Goal: Information Seeking & Learning: Learn about a topic

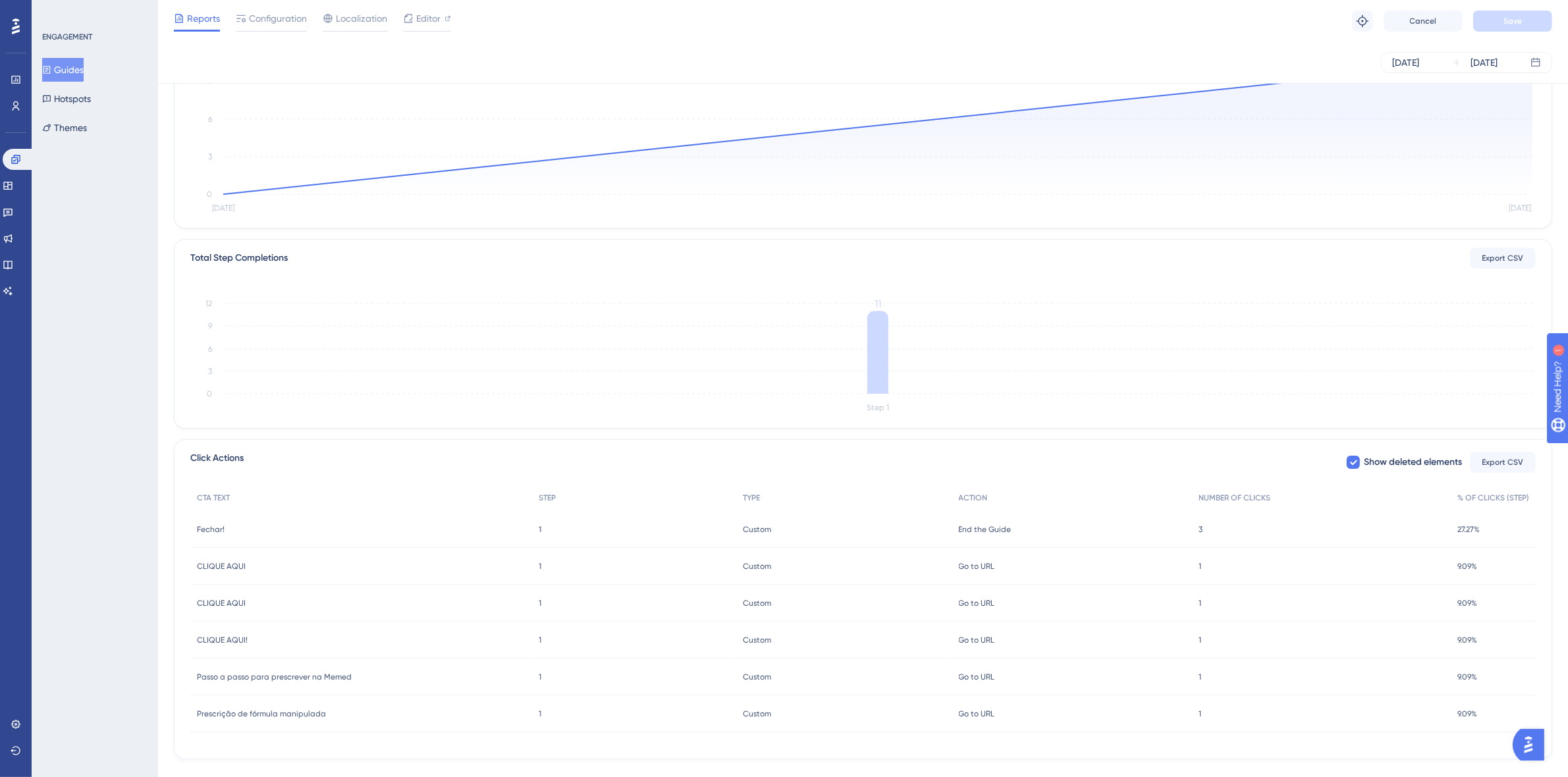
scroll to position [189, 0]
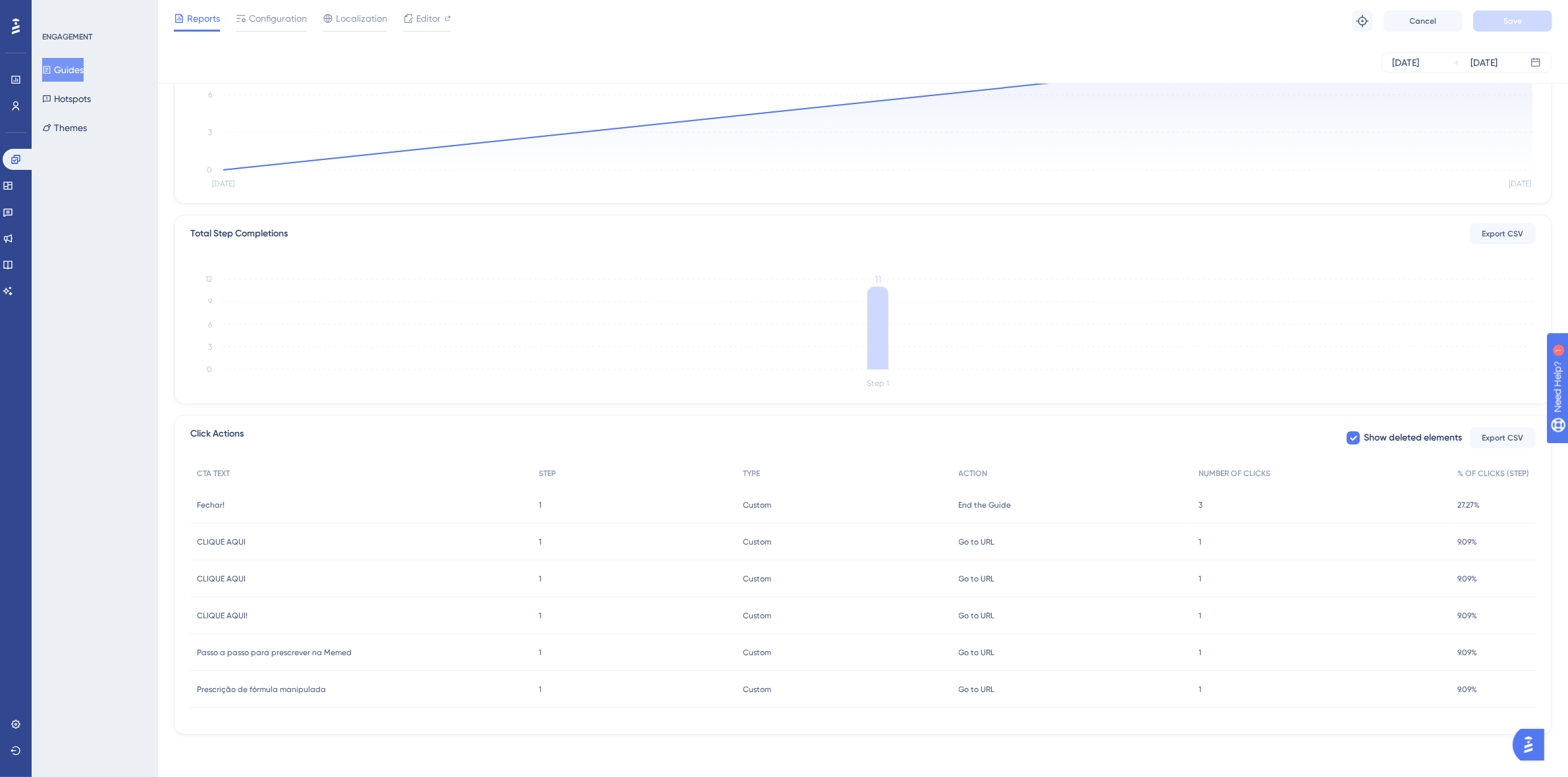
click at [212, 495] on div "Fechar! Fechar!" at bounding box center [361, 504] width 341 height 37
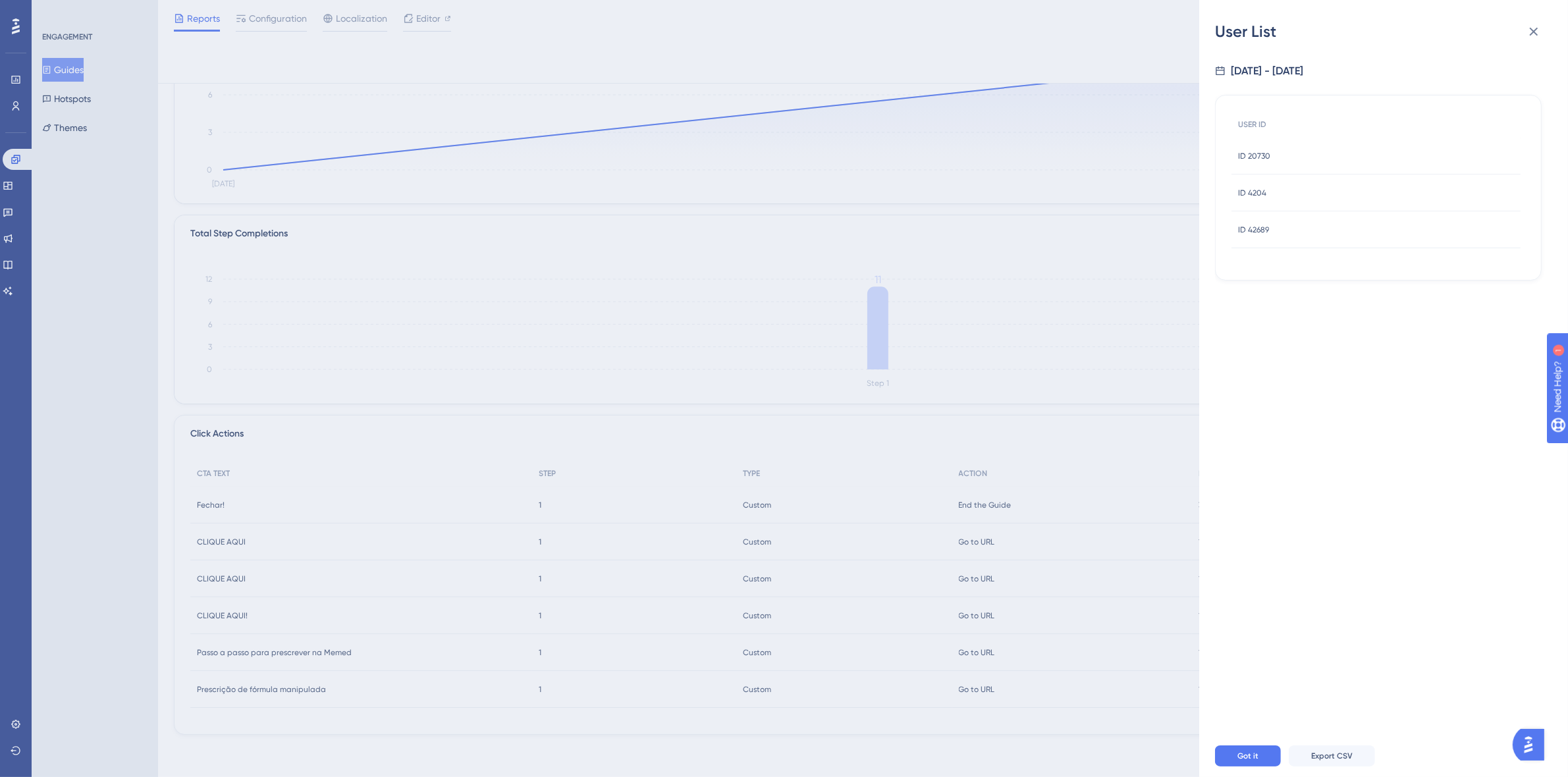
click at [1241, 155] on span "ID 20730" at bounding box center [1255, 156] width 32 height 10
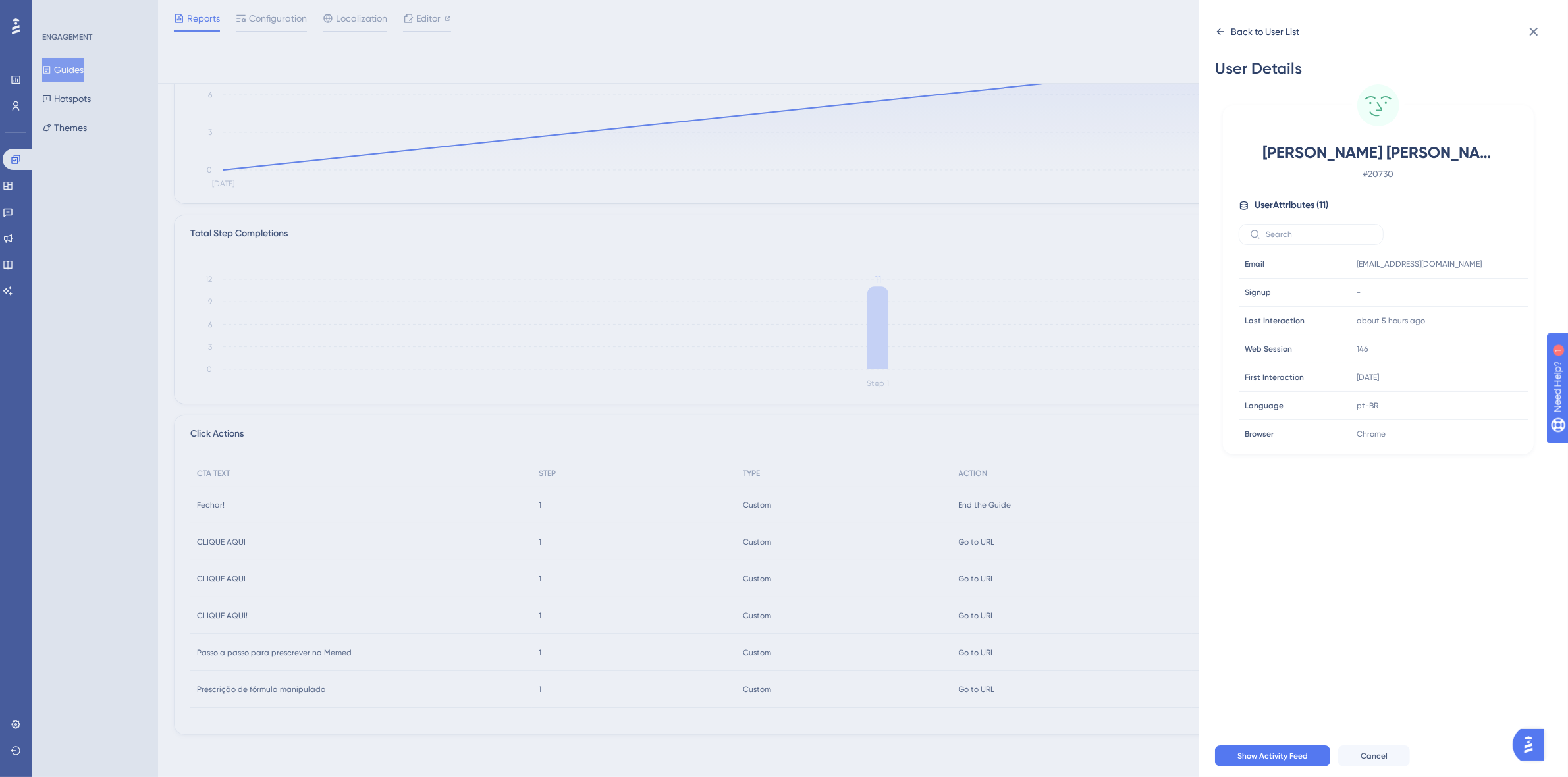
click at [1266, 28] on div "Back to User List" at bounding box center [1265, 31] width 69 height 16
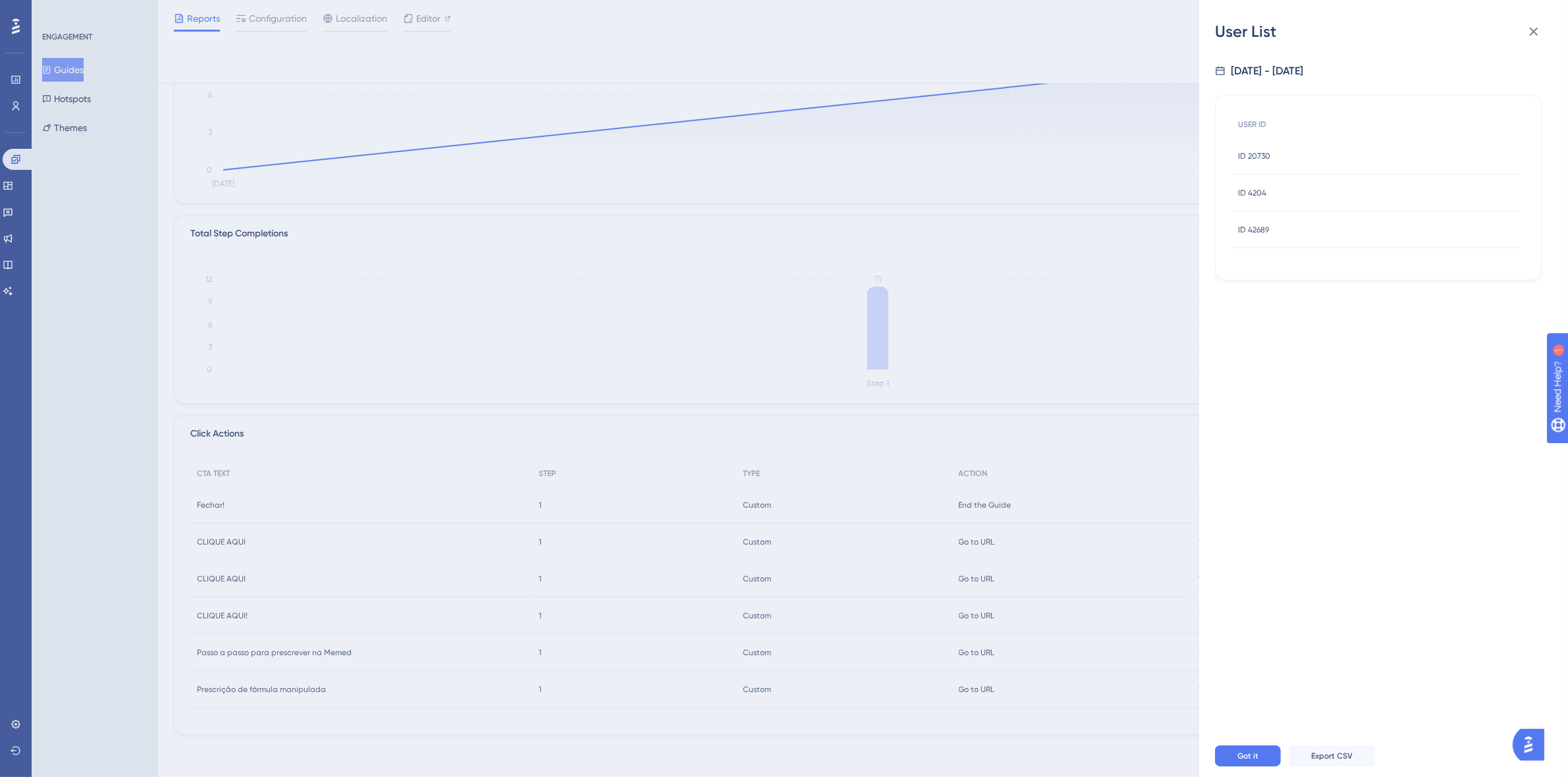
click at [1262, 228] on span "ID 42689" at bounding box center [1254, 229] width 31 height 10
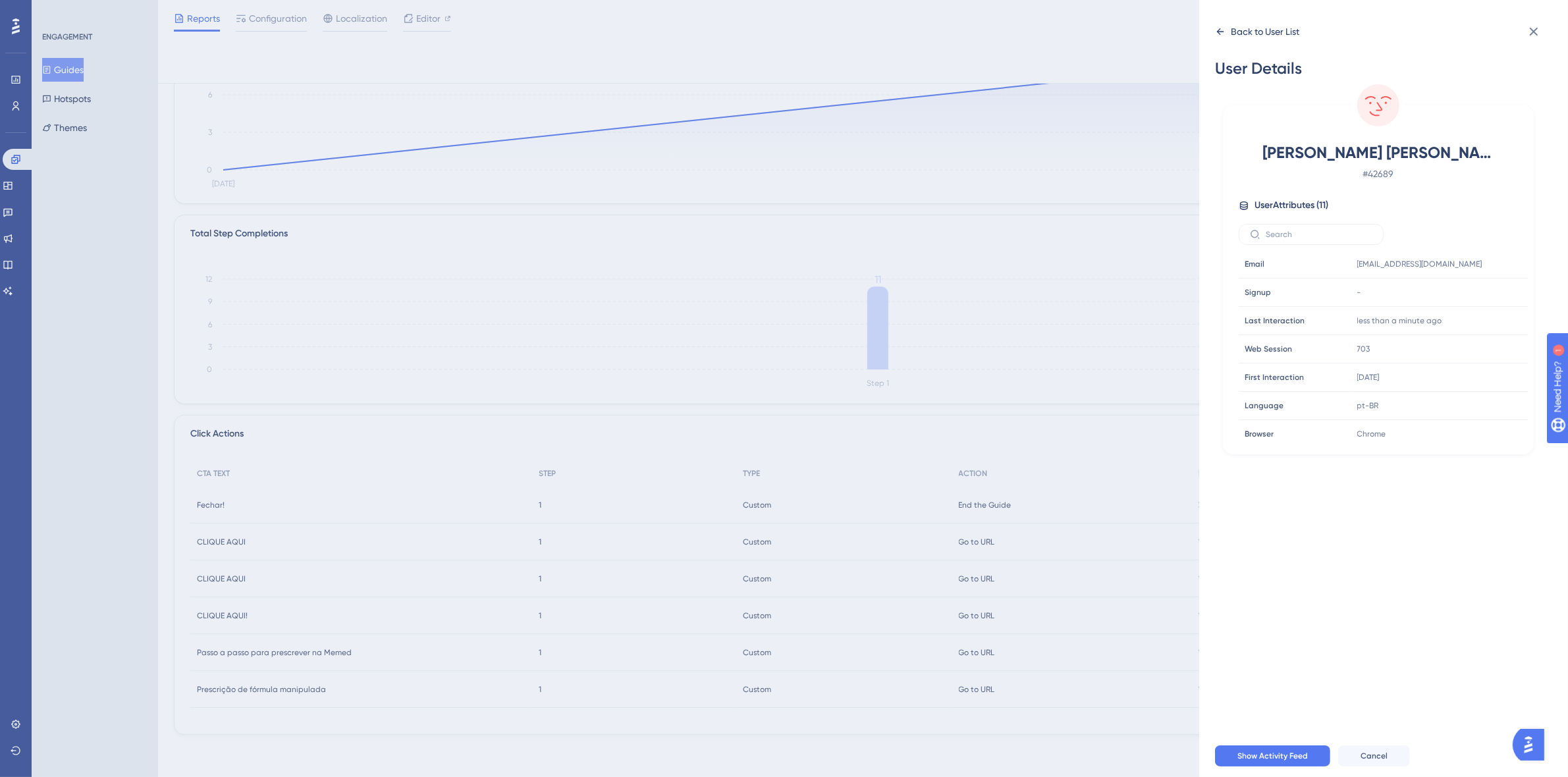
click at [1250, 31] on div "Back to User List" at bounding box center [1265, 31] width 69 height 16
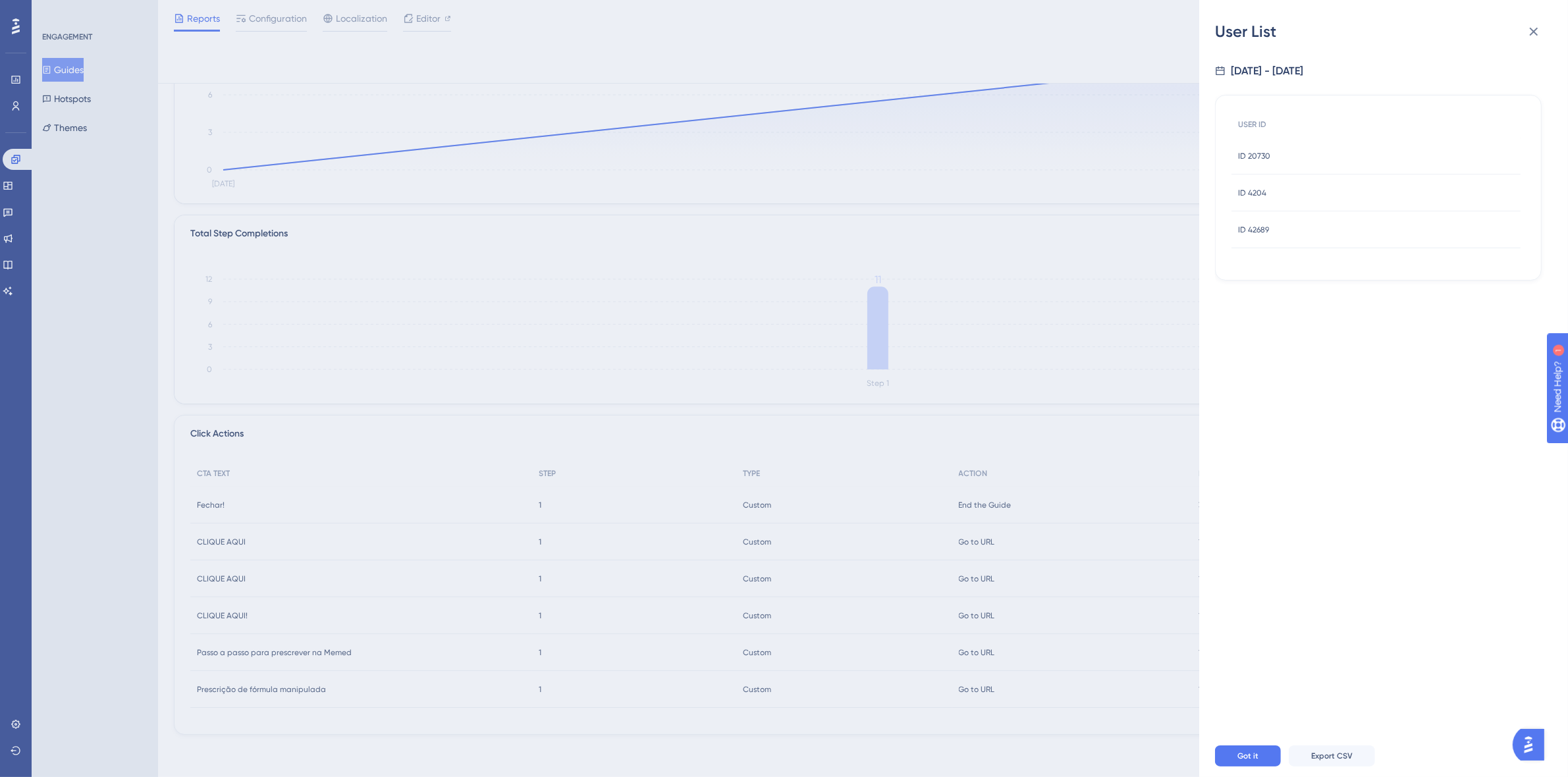
click at [1255, 188] on span "ID 4204" at bounding box center [1252, 193] width 28 height 10
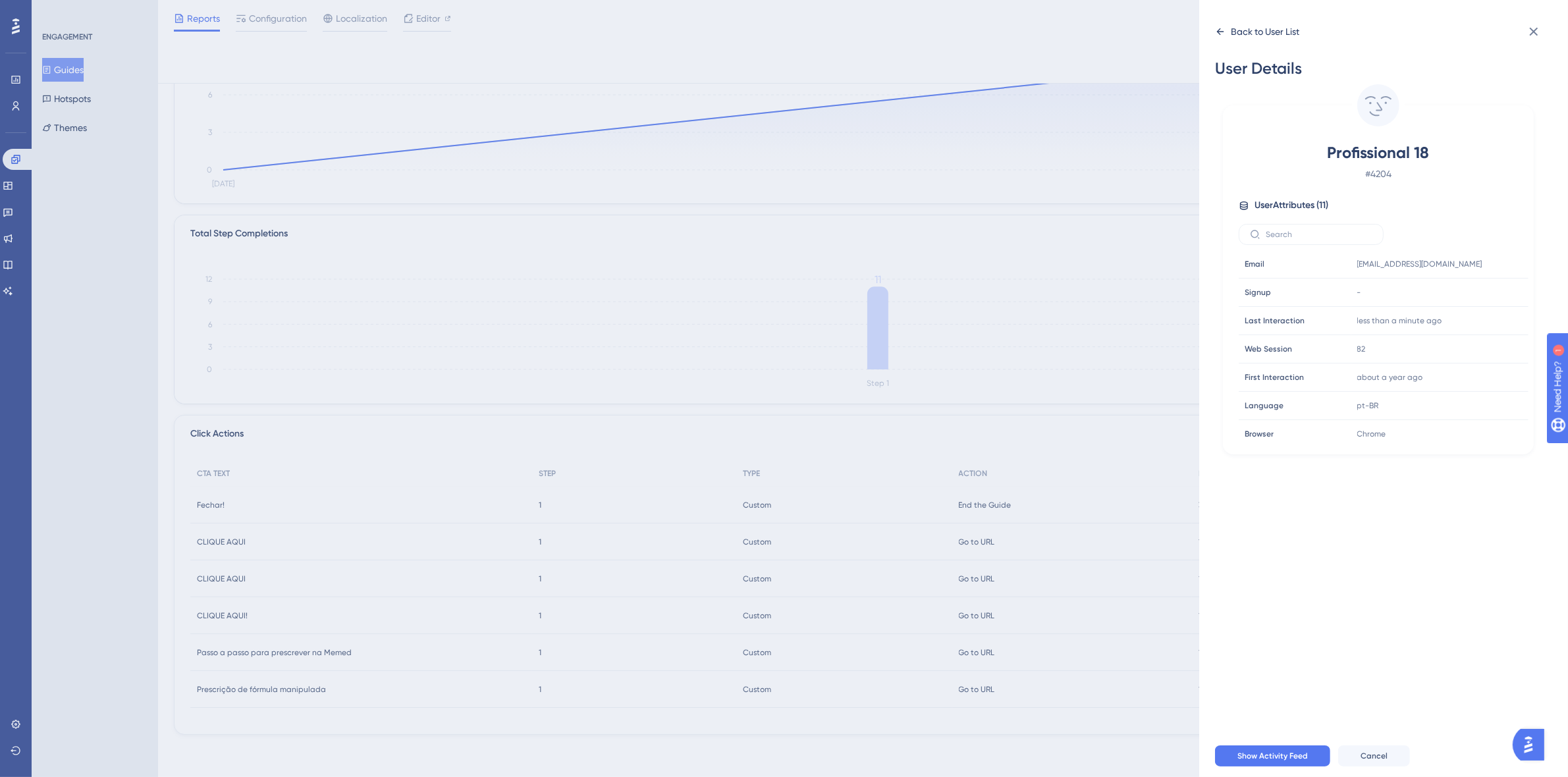
click at [1235, 40] on div "Back to User List" at bounding box center [1256, 31] width 84 height 21
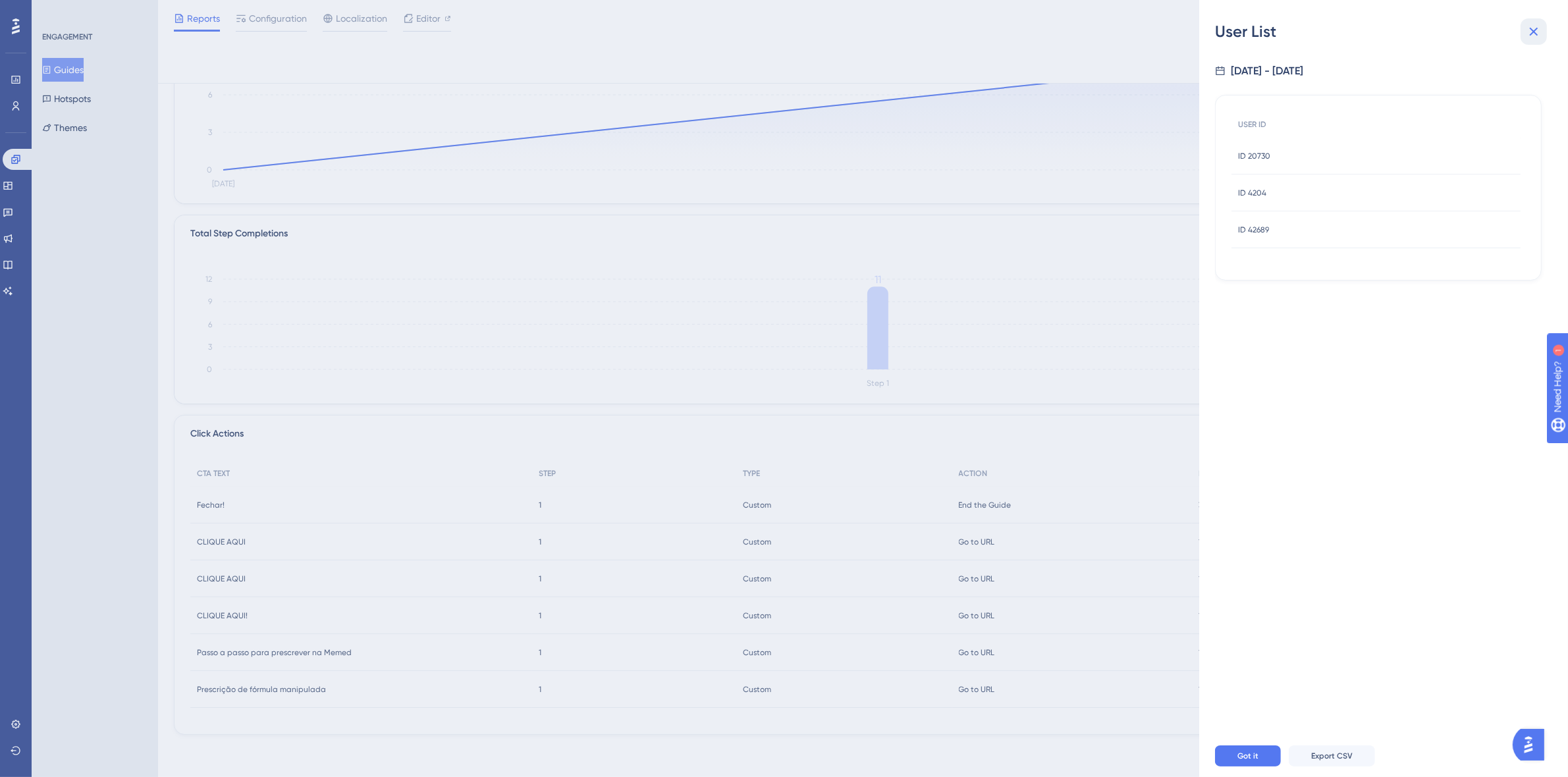
drag, startPoint x: 1546, startPoint y: 31, endPoint x: 1538, endPoint y: 34, distance: 8.5
click at [1546, 31] on button at bounding box center [1533, 31] width 26 height 26
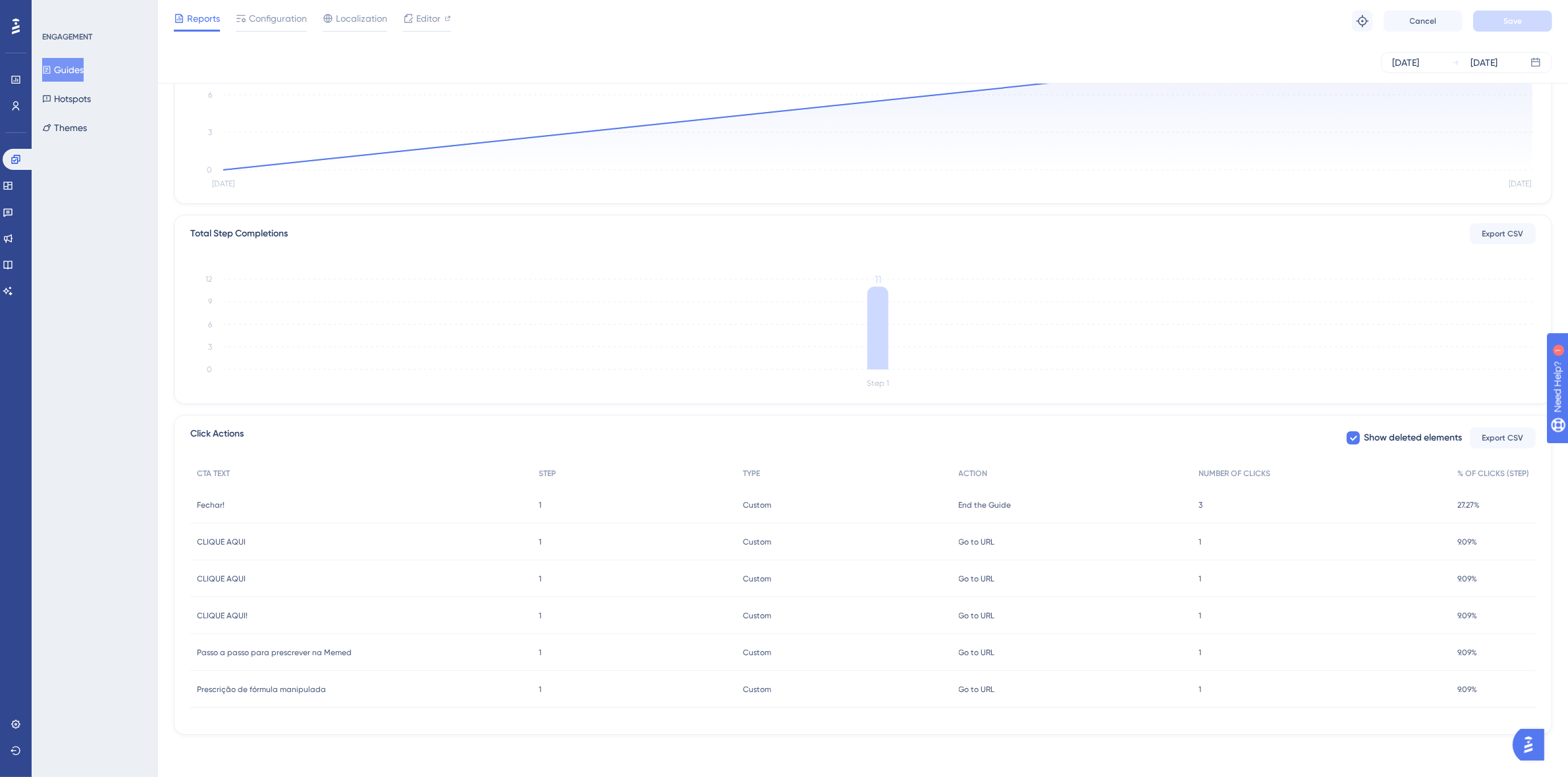
click at [237, 580] on span "CLIQUE AQUI" at bounding box center [221, 578] width 48 height 10
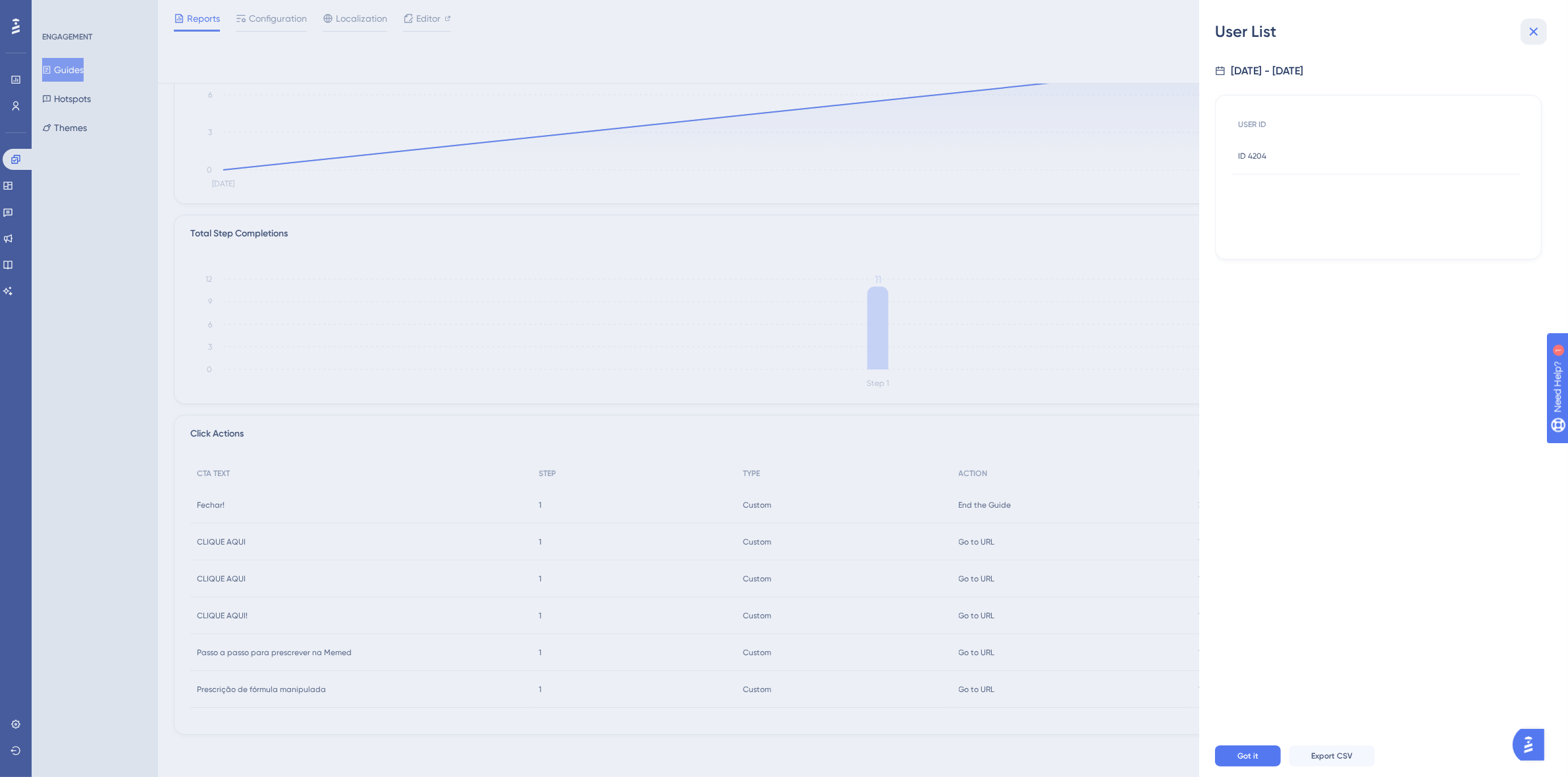
click at [1538, 21] on button at bounding box center [1533, 31] width 26 height 26
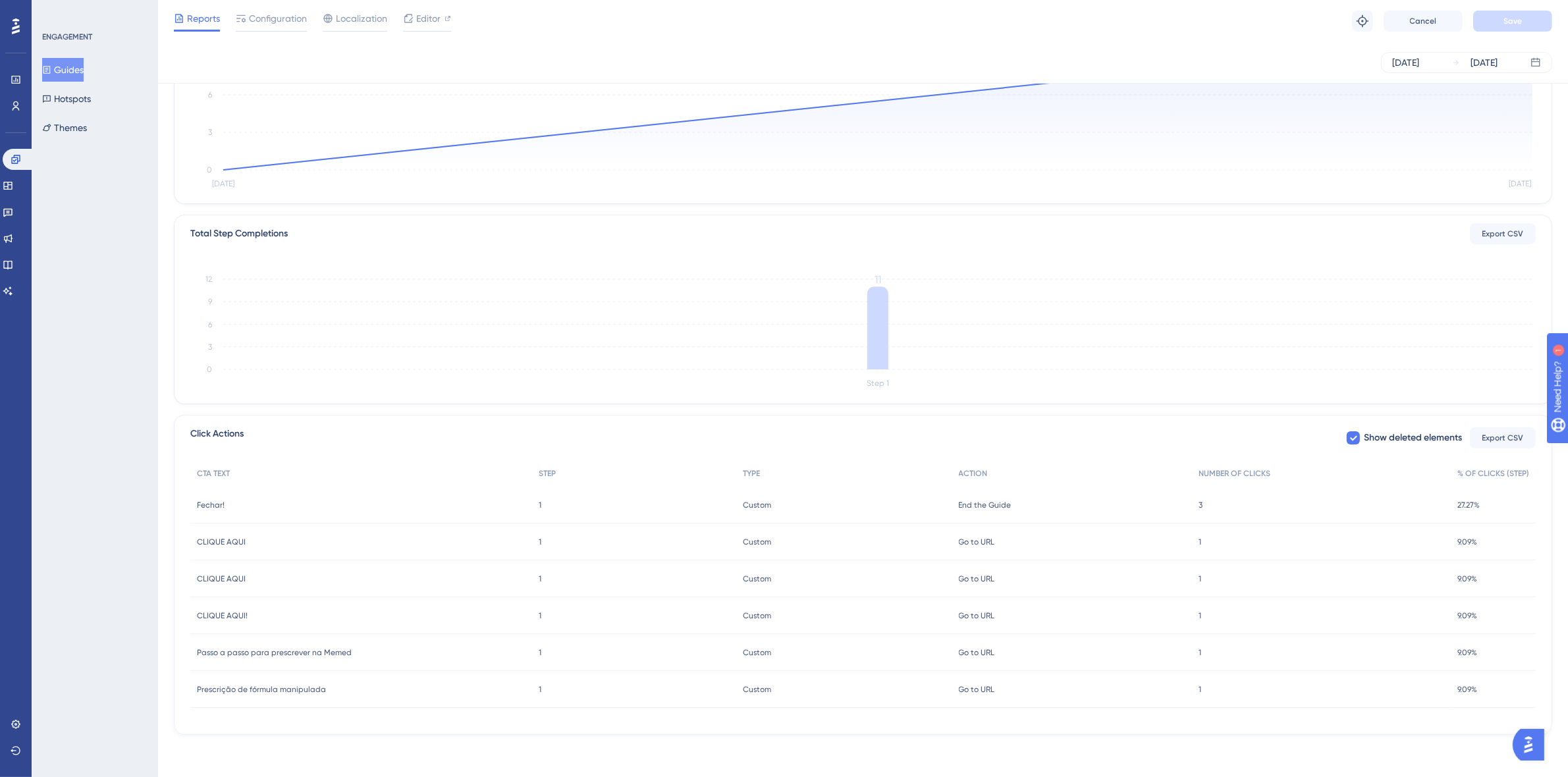
click at [231, 653] on span "Passo a passo para prescrever na Memed" at bounding box center [274, 652] width 155 height 10
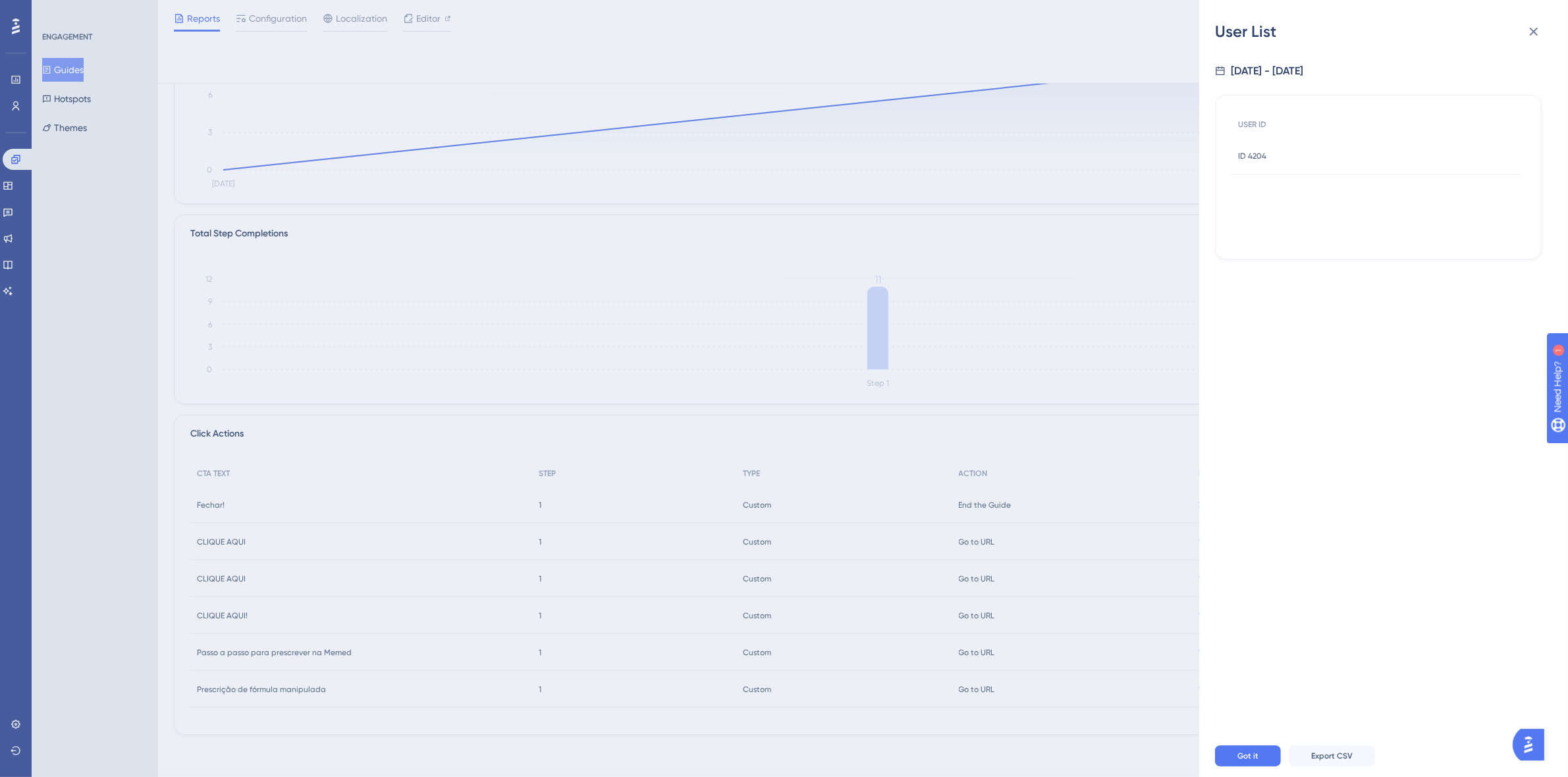
click at [1269, 163] on div "ID 4204 ID 4204" at bounding box center [1376, 155] width 289 height 37
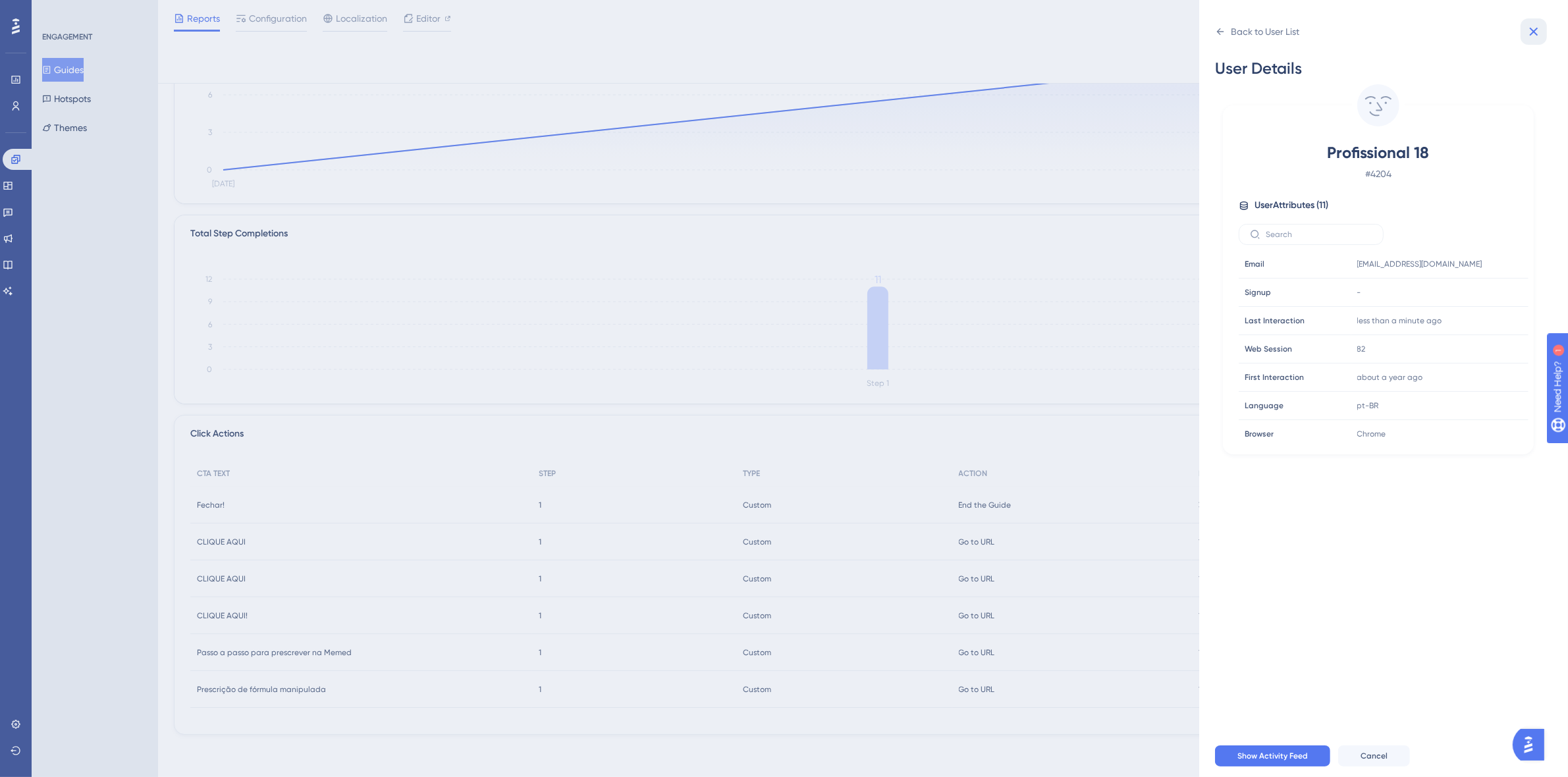
click at [1543, 31] on button at bounding box center [1533, 31] width 26 height 26
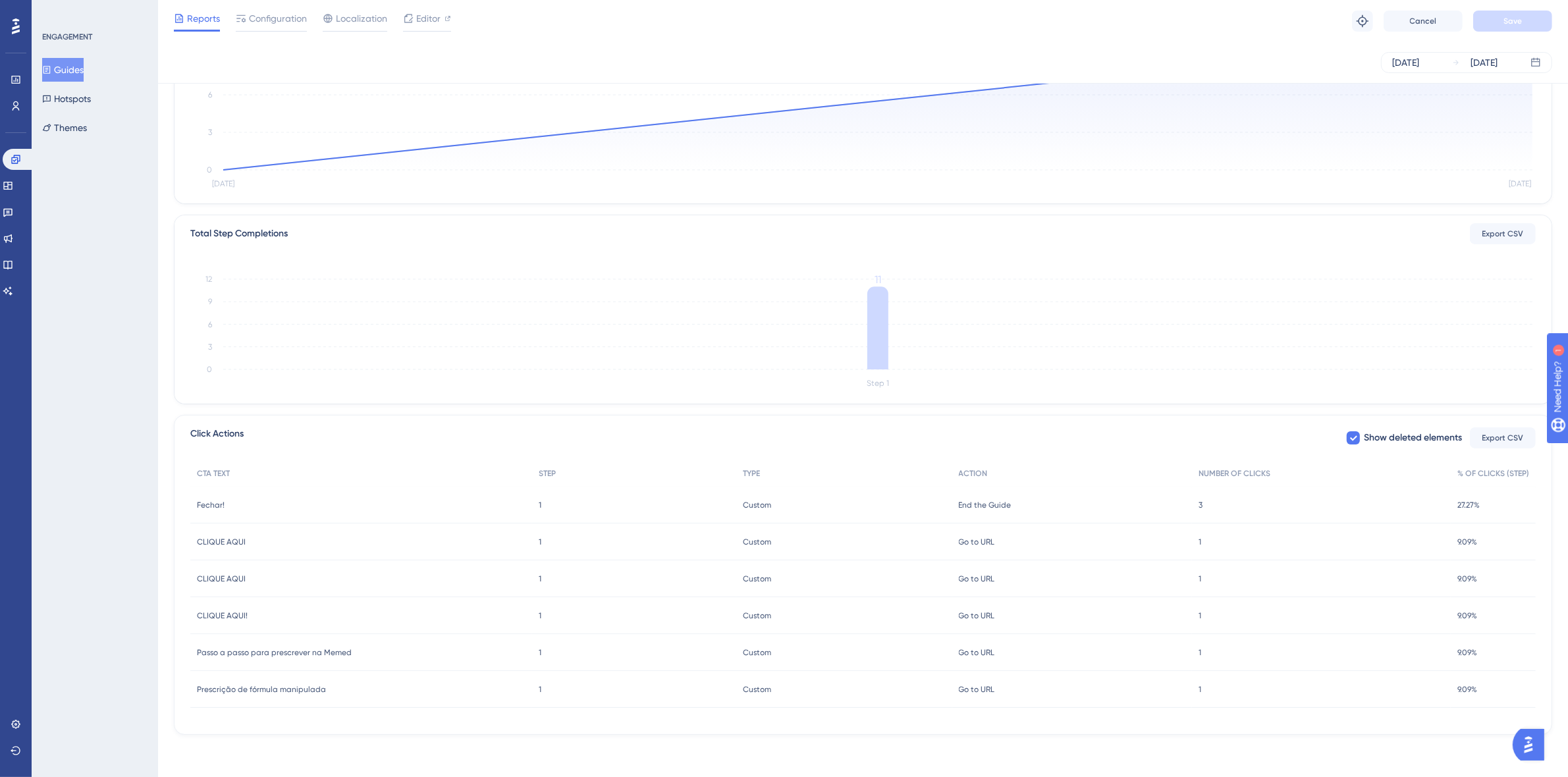
click at [280, 690] on span "Prescrição de fórmula manipulada" at bounding box center [262, 690] width 129 height 10
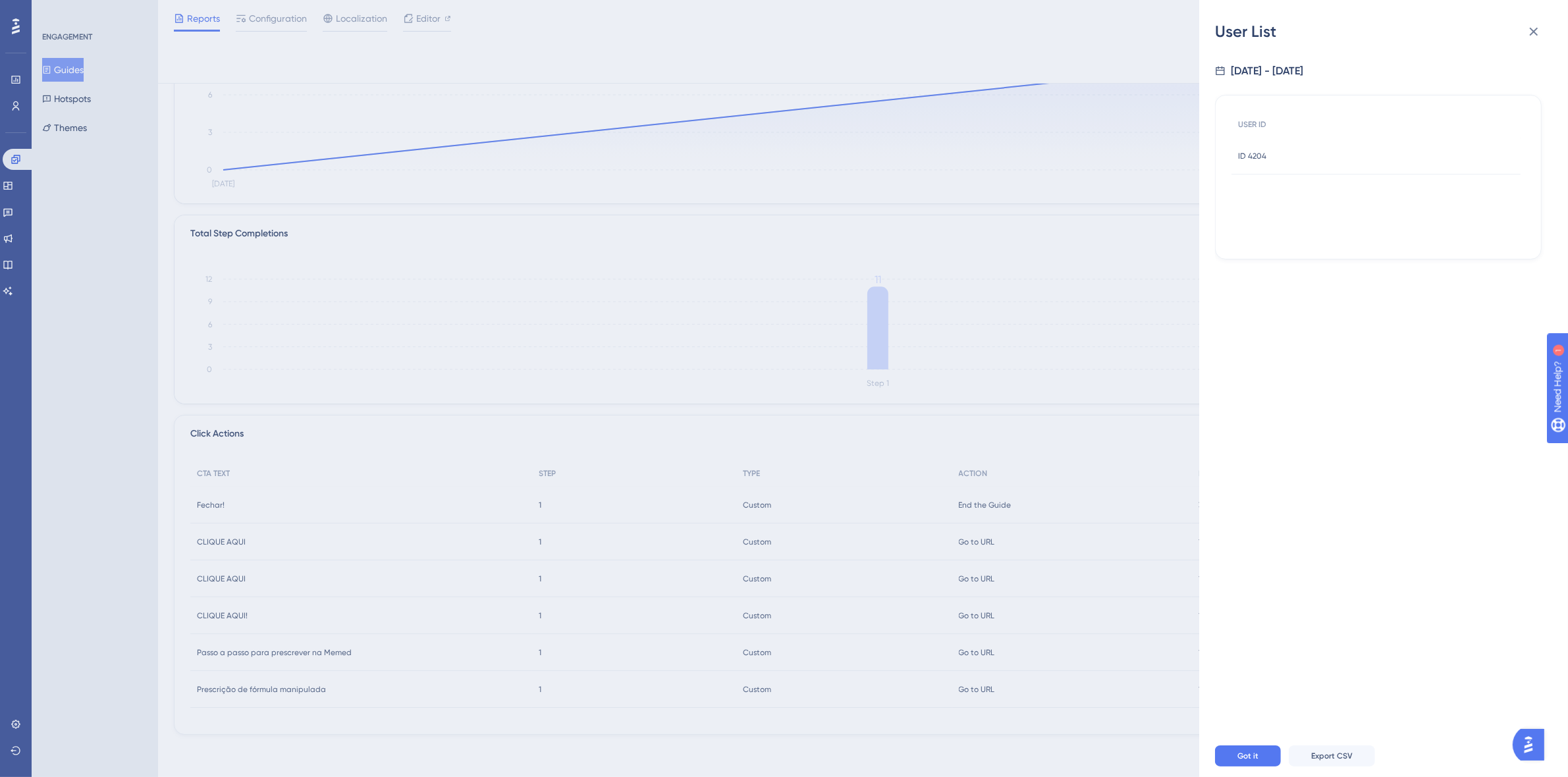
click at [1258, 146] on div "ID 4204 ID 4204" at bounding box center [1252, 155] width 28 height 37
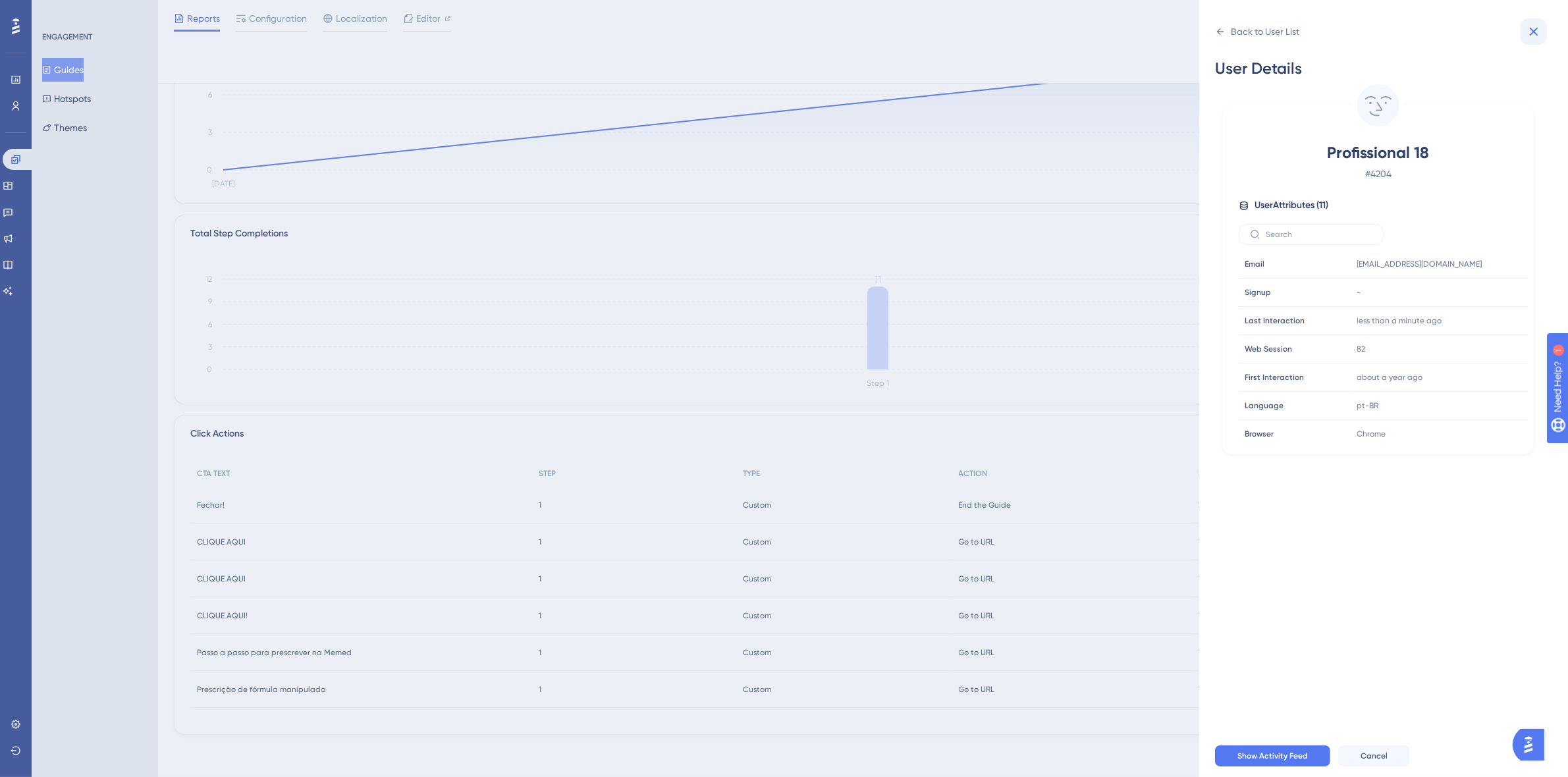
click at [1538, 26] on icon at bounding box center [1533, 31] width 16 height 16
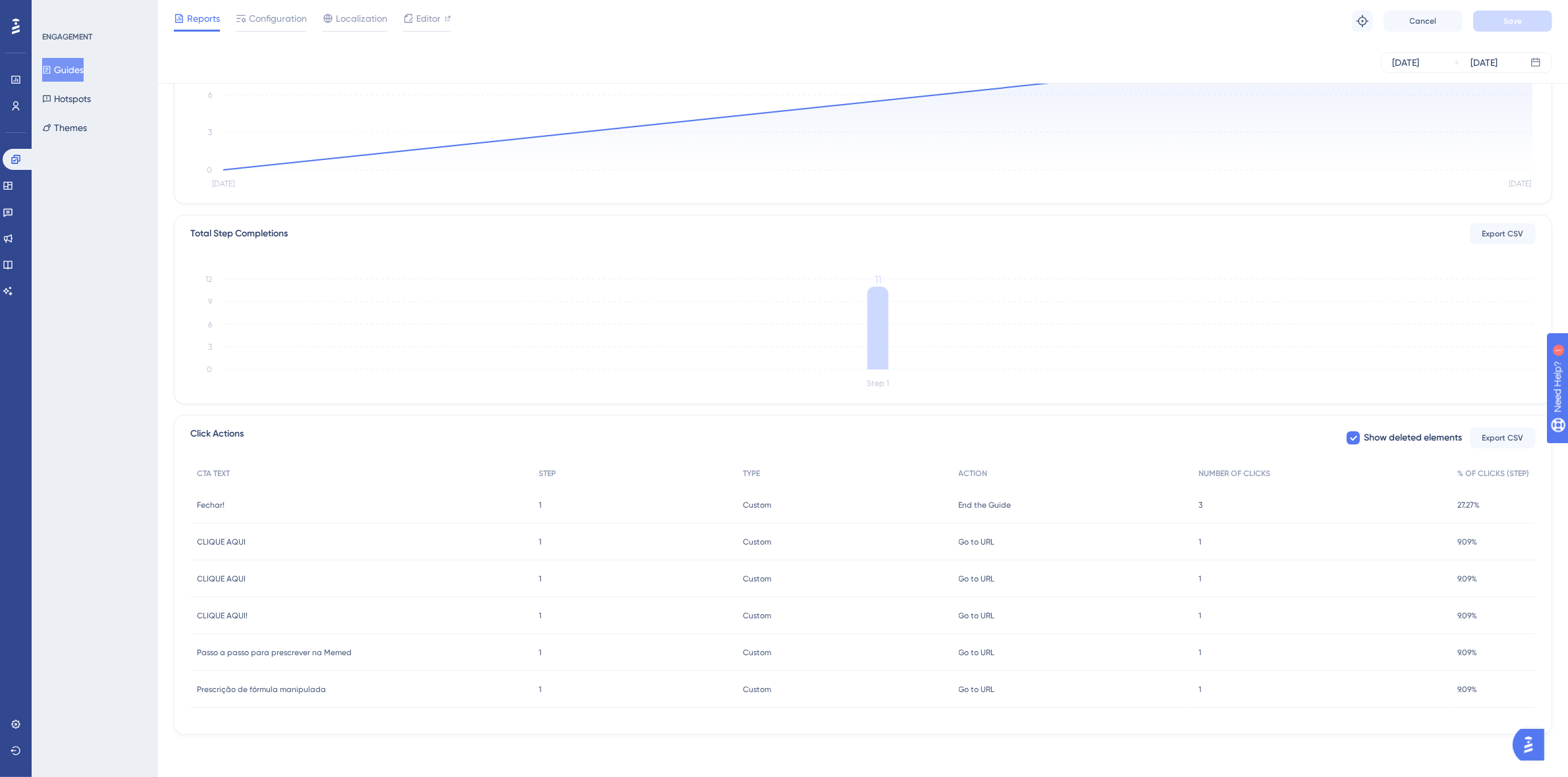
click at [1472, 501] on span "27.27%" at bounding box center [1469, 504] width 22 height 10
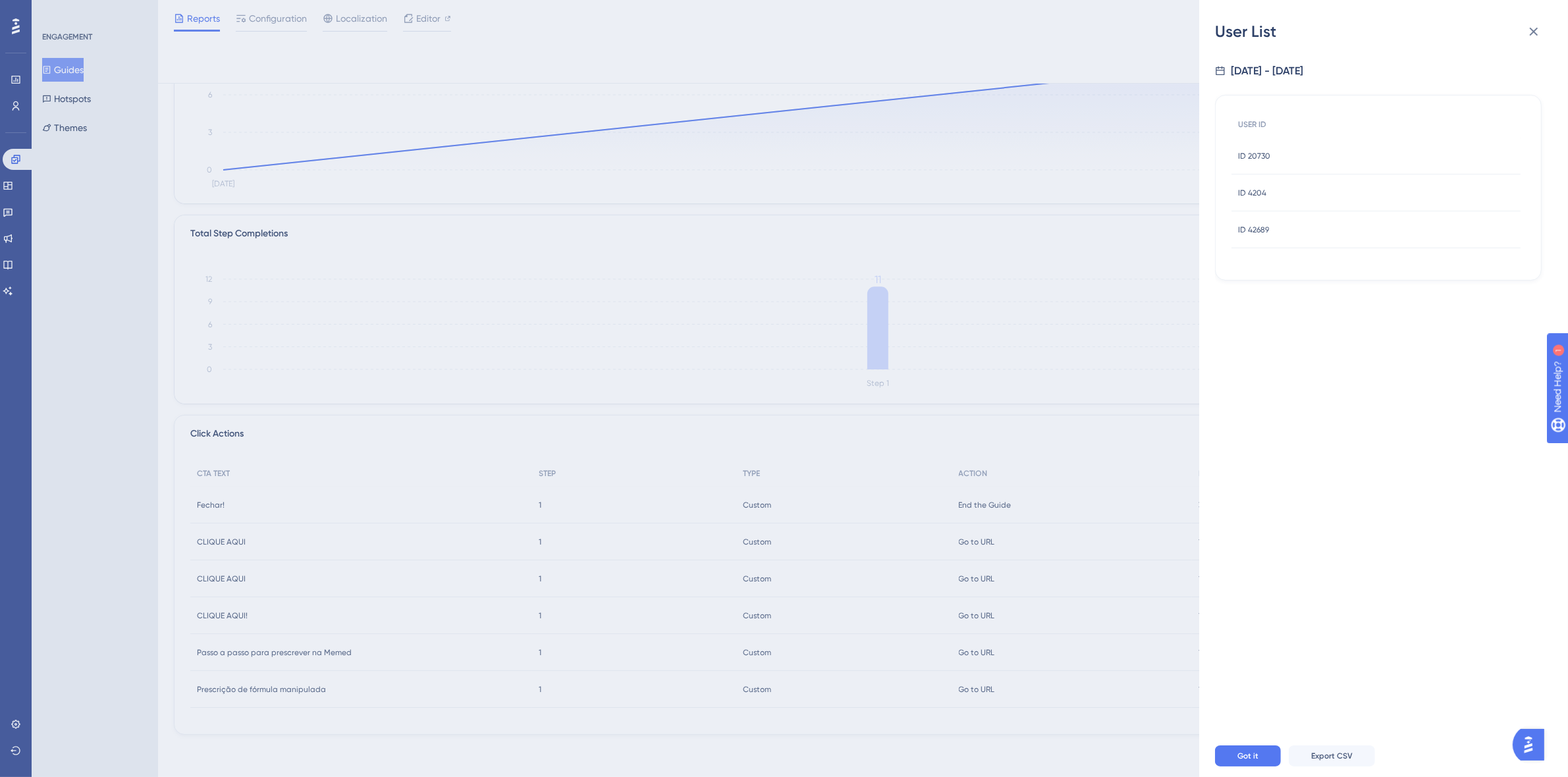
click at [1553, 40] on div "User List 8/12/2025 - 8/13/2025 USER ID ID 20730 ID 20730 ID 4204 ID 4204 ID 42…" at bounding box center [1384, 388] width 369 height 777
click at [1533, 31] on icon at bounding box center [1534, 32] width 8 height 8
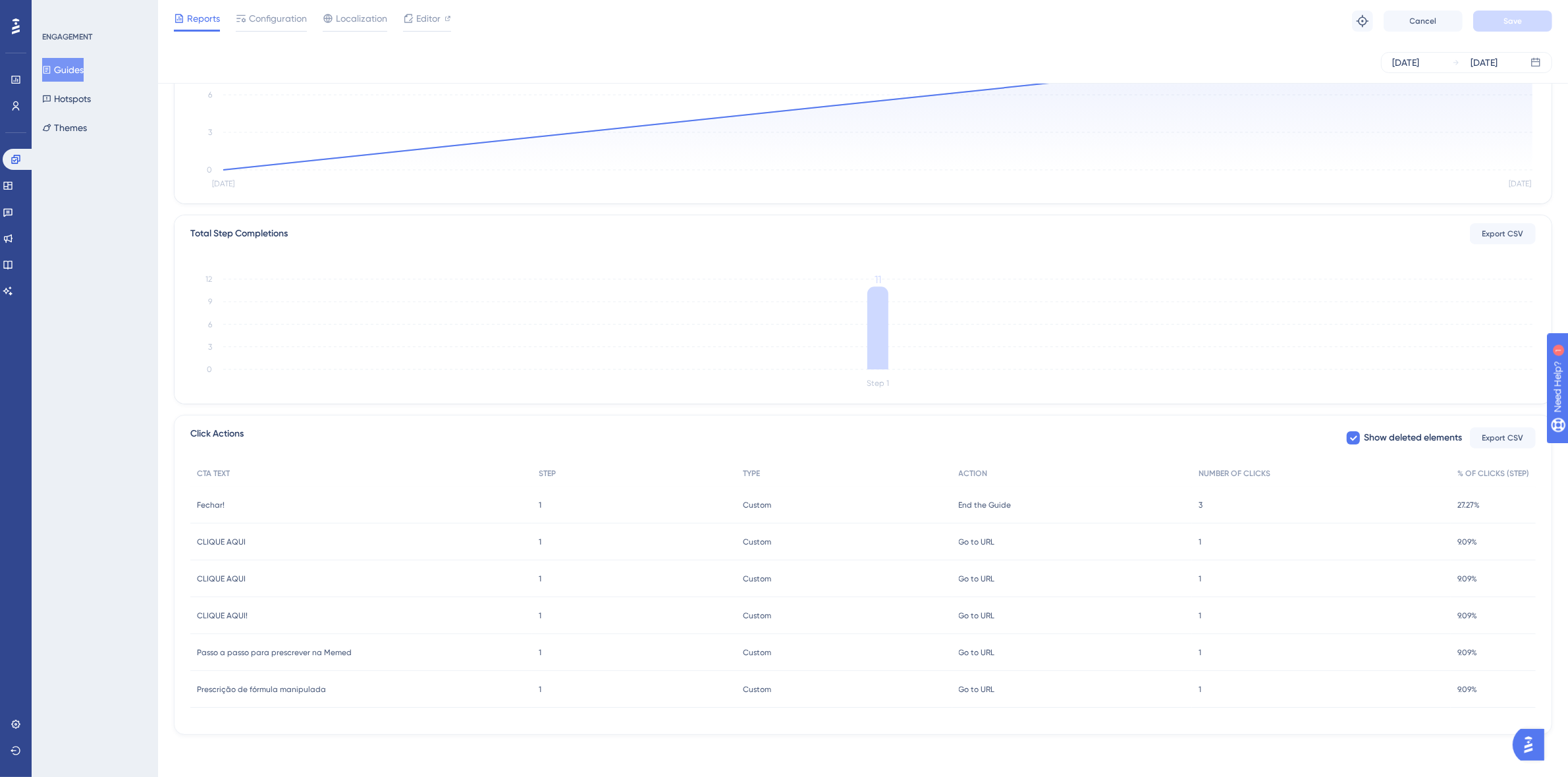
click at [968, 22] on div "Reports Configuration Localization Editor Troubleshoot Cancel Save" at bounding box center [863, 21] width 1410 height 42
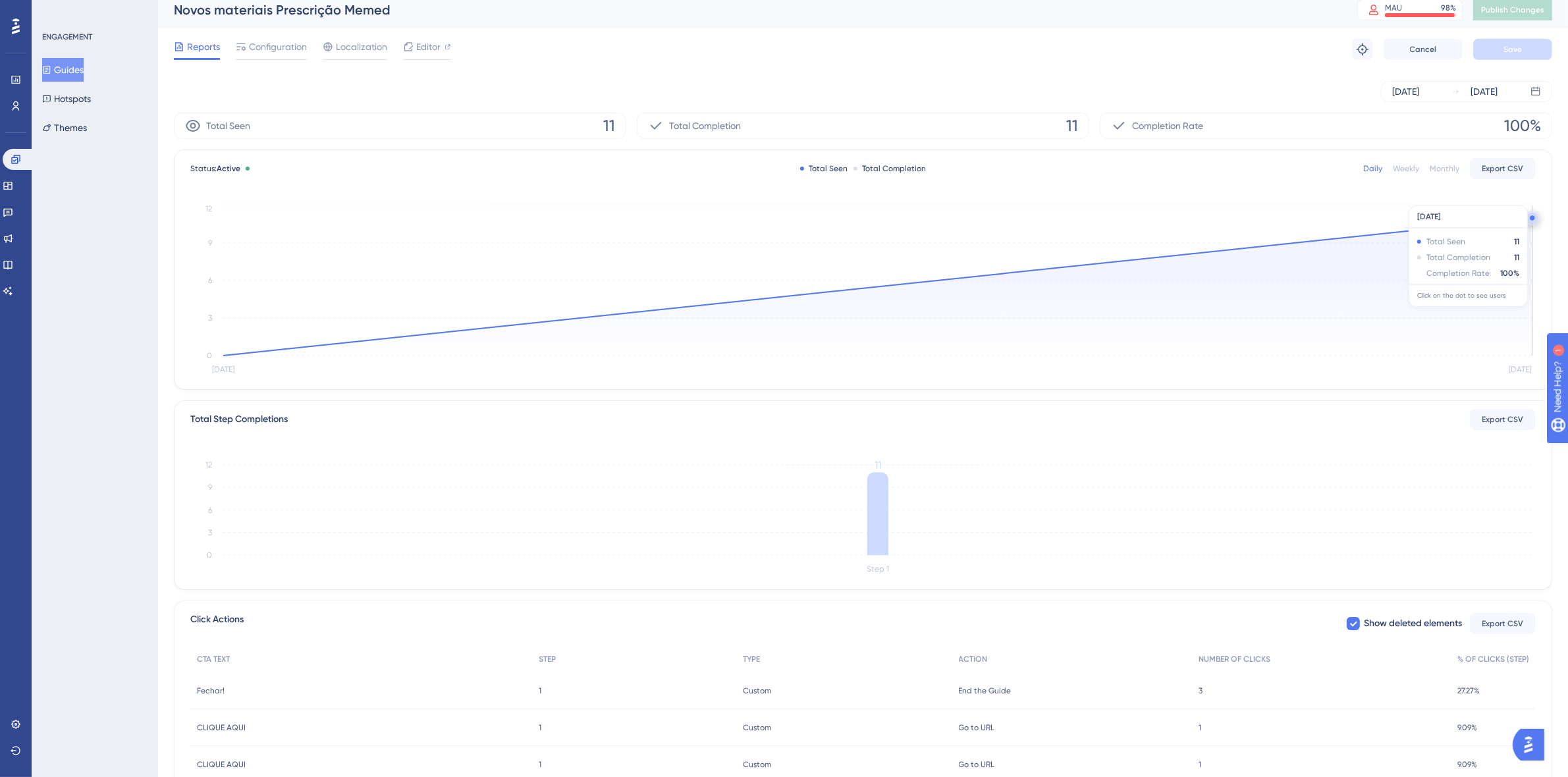
scroll to position [0, 0]
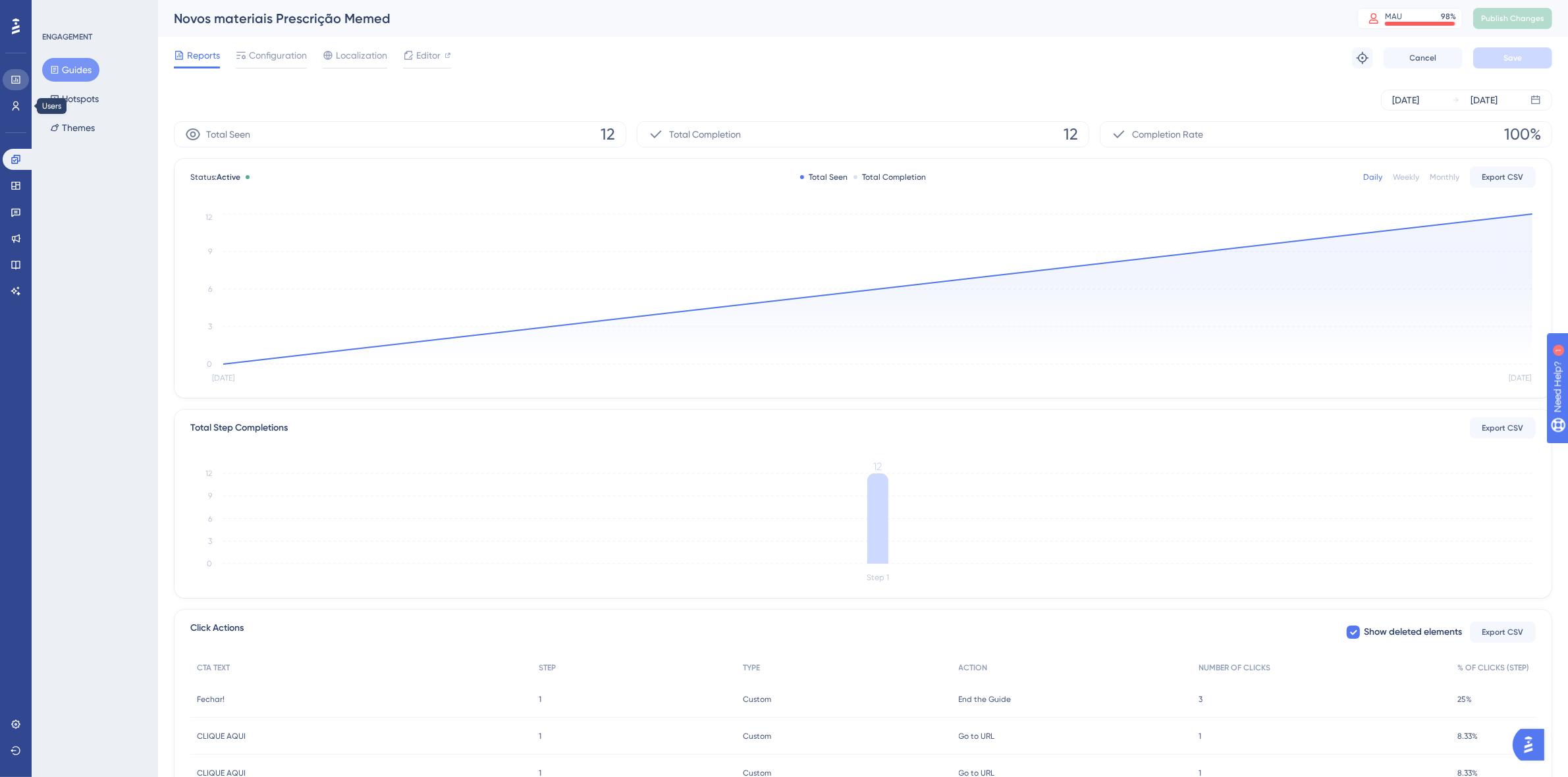
click at [10, 89] on link at bounding box center [15, 79] width 26 height 21
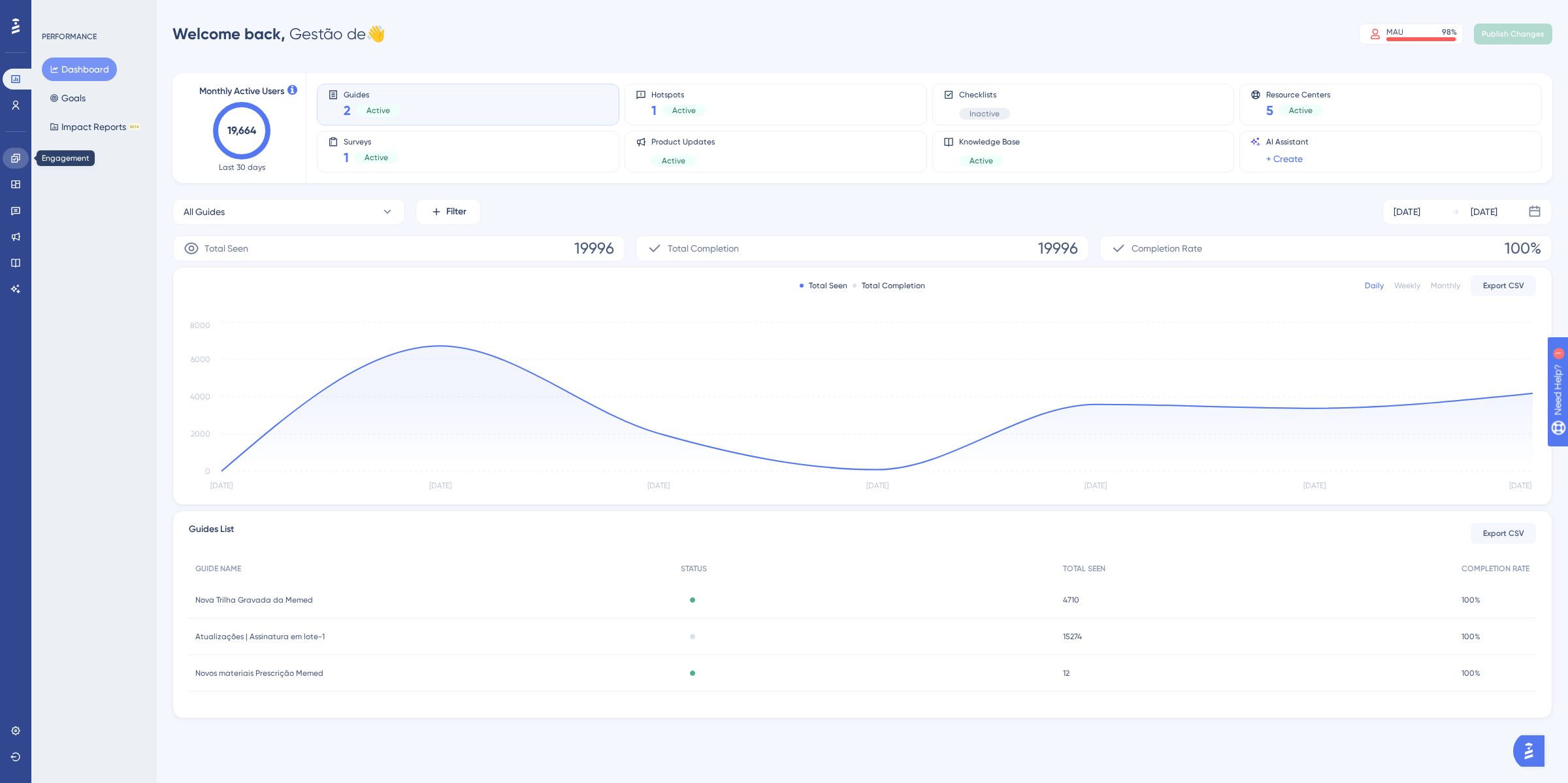
drag, startPoint x: 15, startPoint y: 158, endPoint x: 79, endPoint y: 2, distance: 168.6
click at [15, 160] on icon at bounding box center [15, 158] width 10 height 10
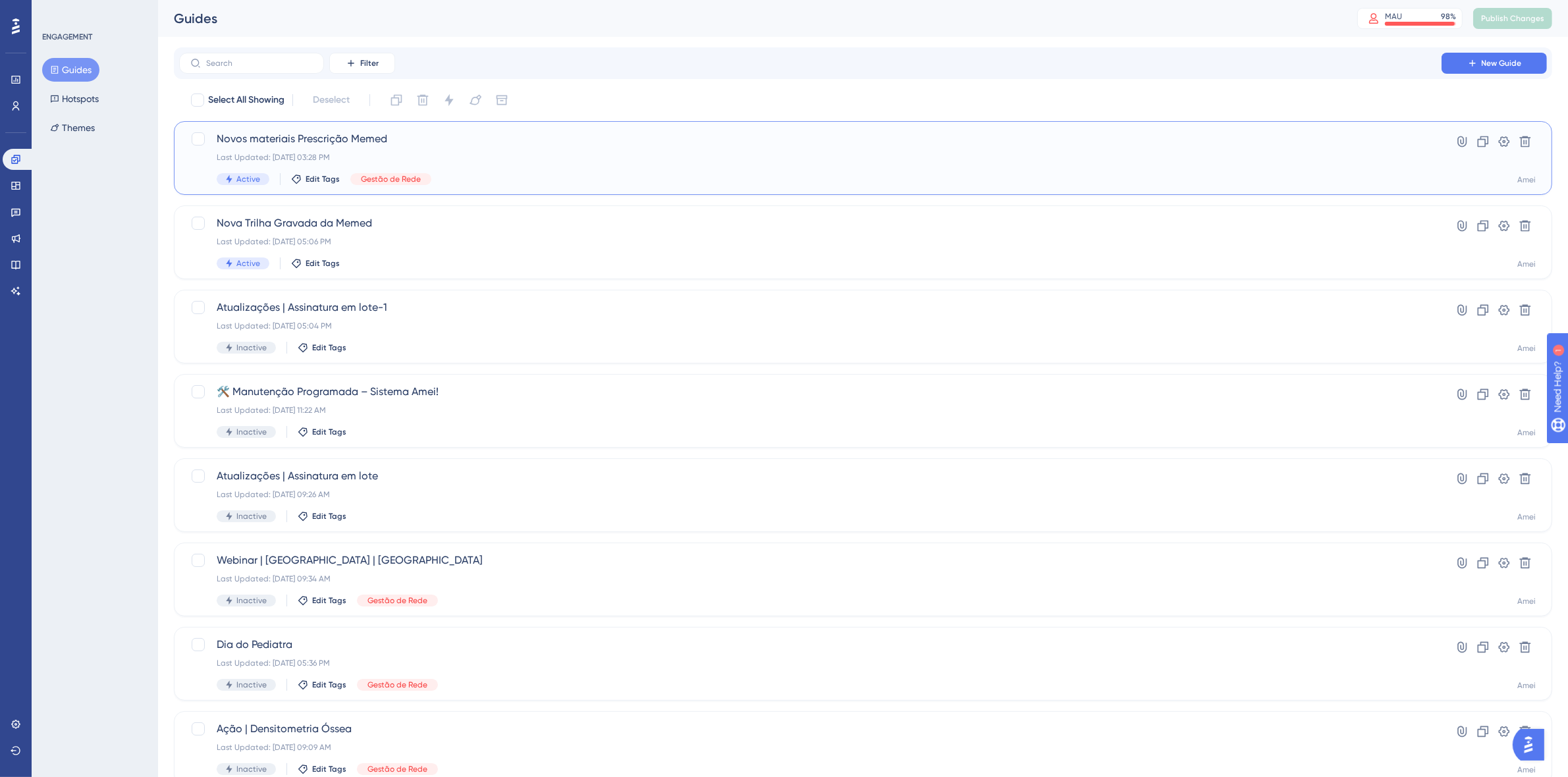
click at [505, 139] on span "Novos materiais Prescrição Memed" at bounding box center [810, 138] width 1187 height 16
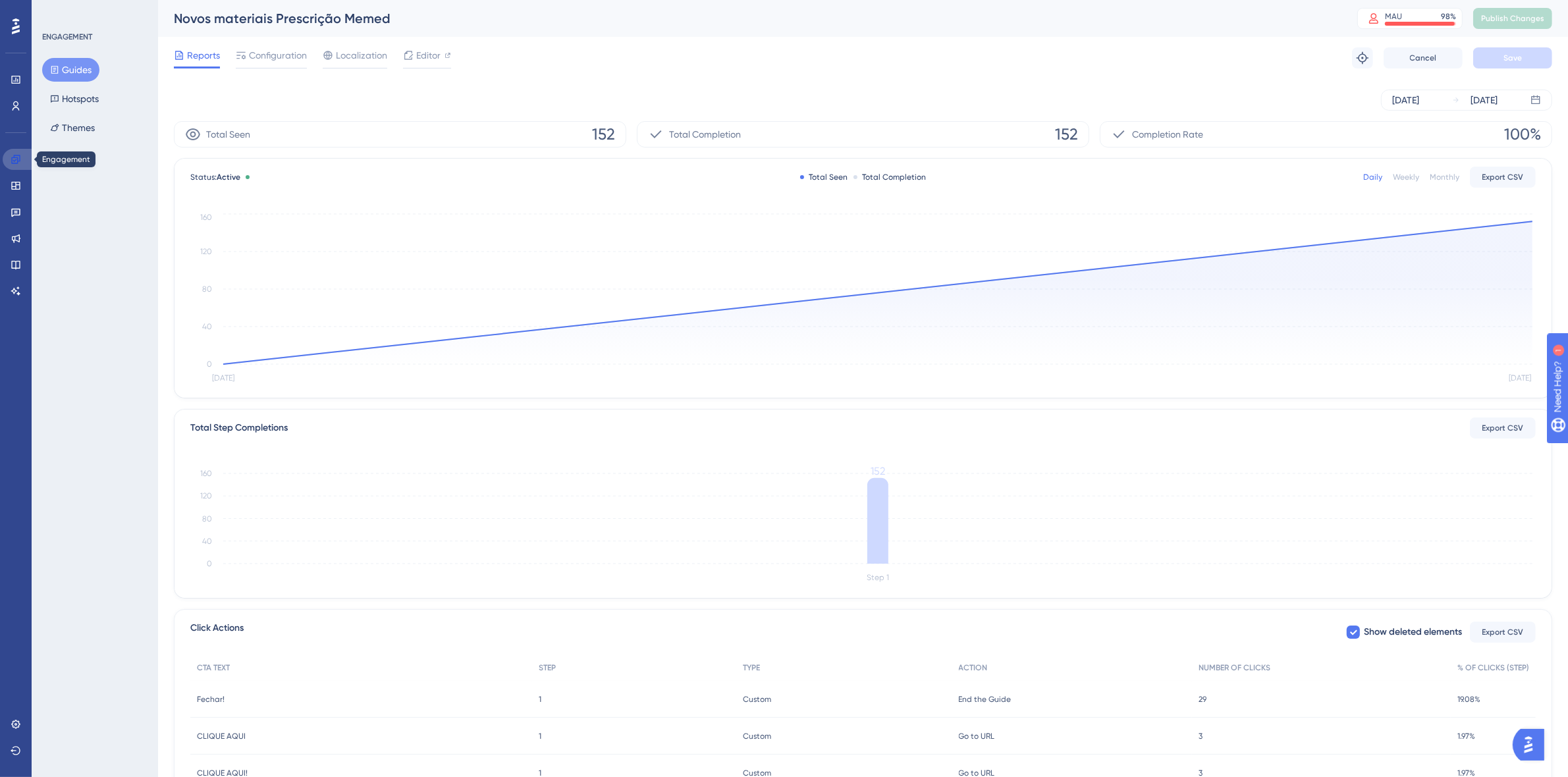
click at [19, 160] on icon at bounding box center [15, 159] width 10 height 10
